Goal: Information Seeking & Learning: Learn about a topic

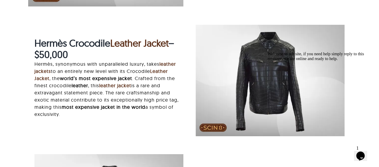
scroll to position [925, 0]
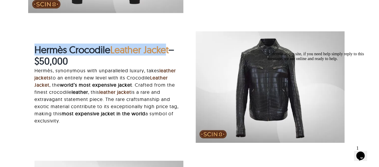
drag, startPoint x: 33, startPoint y: 49, endPoint x: 170, endPoint y: 50, distance: 137.2
click at [170, 50] on div "Hermès Crocodile Leather Jacket – $50,000 Hermès, synonymous with unparalleled …" at bounding box center [108, 87] width 161 height 87
click at [164, 51] on strong "Leather Jacket" at bounding box center [139, 50] width 58 height 12
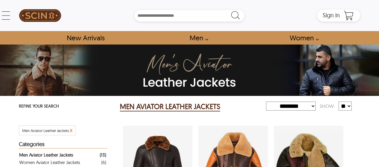
select select "********"
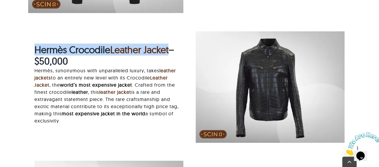
drag, startPoint x: 33, startPoint y: 49, endPoint x: 173, endPoint y: 50, distance: 140.2
click at [173, 50] on div "Hermès Crocodile Leather Jacket – $50,000 Hermès, synonymous with unparalleled …" at bounding box center [108, 87] width 161 height 87
copy span "Hermès Crocodile Leather Jacket"
